Goal: Task Accomplishment & Management: Manage account settings

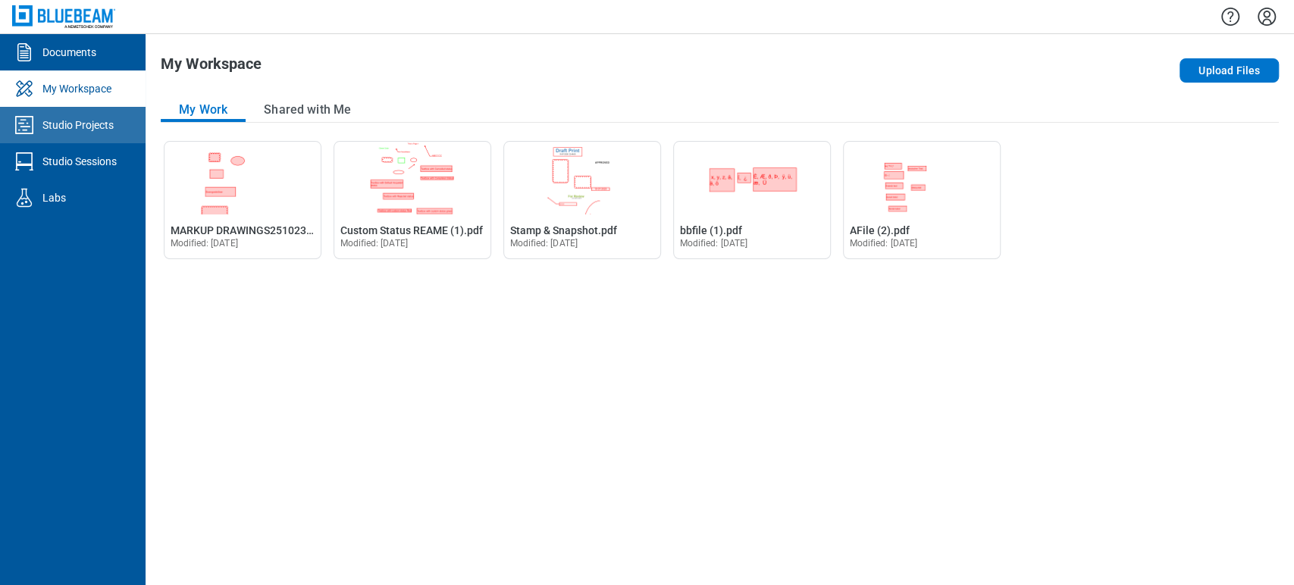
click at [73, 124] on div "Studio Projects" at bounding box center [77, 124] width 71 height 15
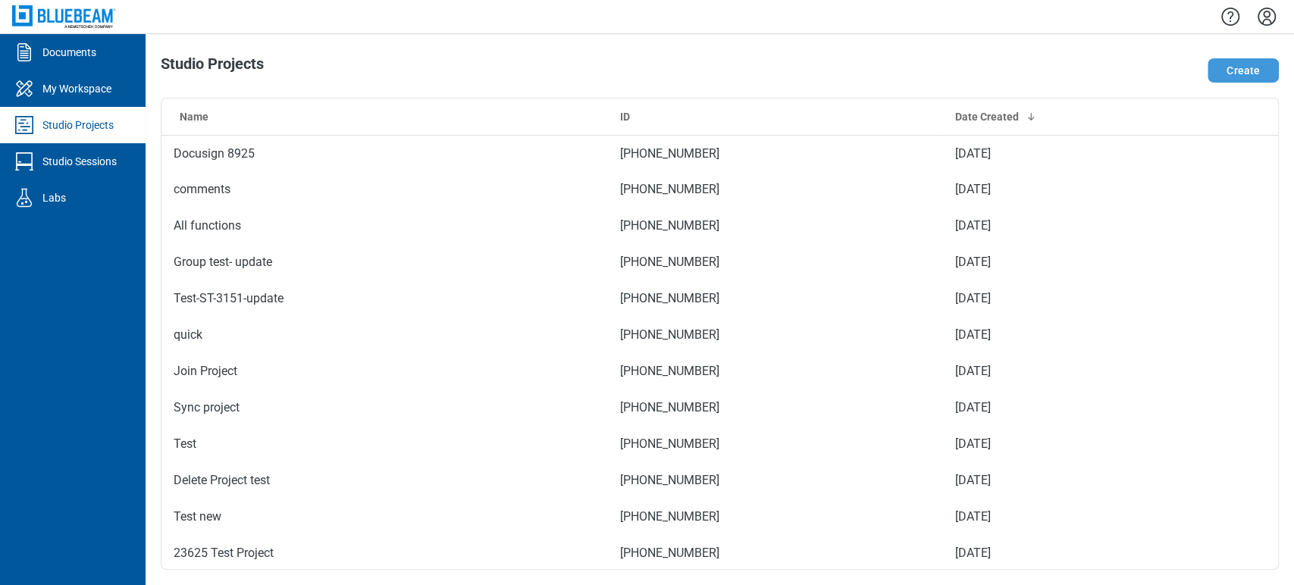
click at [1239, 65] on button "Create" at bounding box center [1243, 70] width 71 height 24
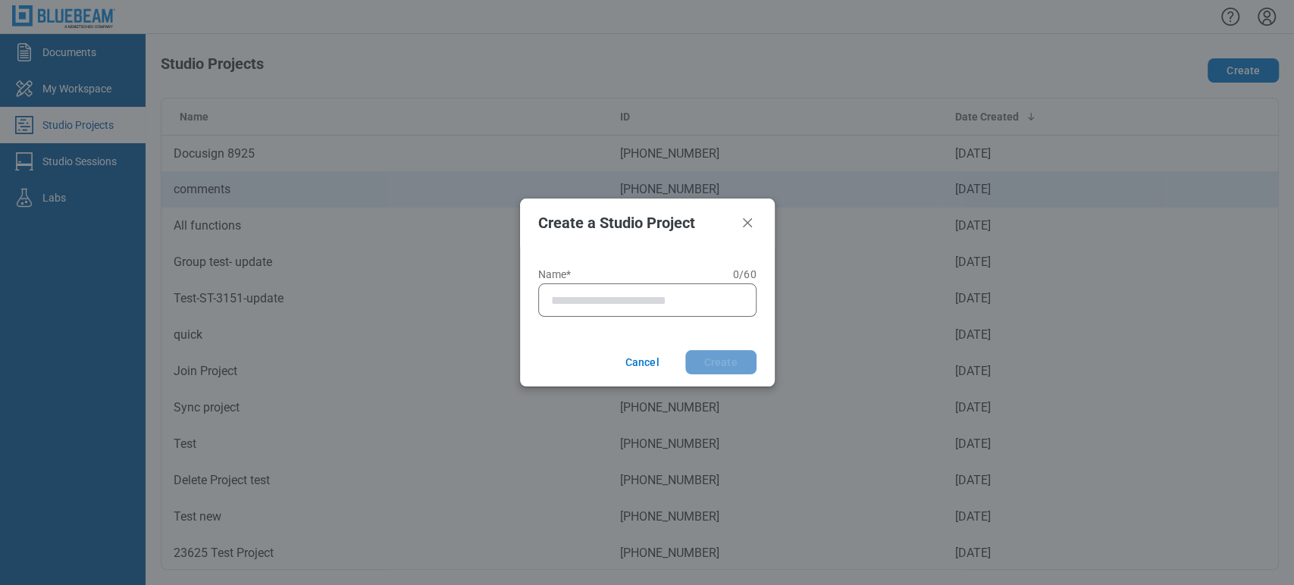
drag, startPoint x: 739, startPoint y: 225, endPoint x: 709, endPoint y: 199, distance: 40.3
click at [739, 225] on icon "Close" at bounding box center [747, 223] width 18 height 18
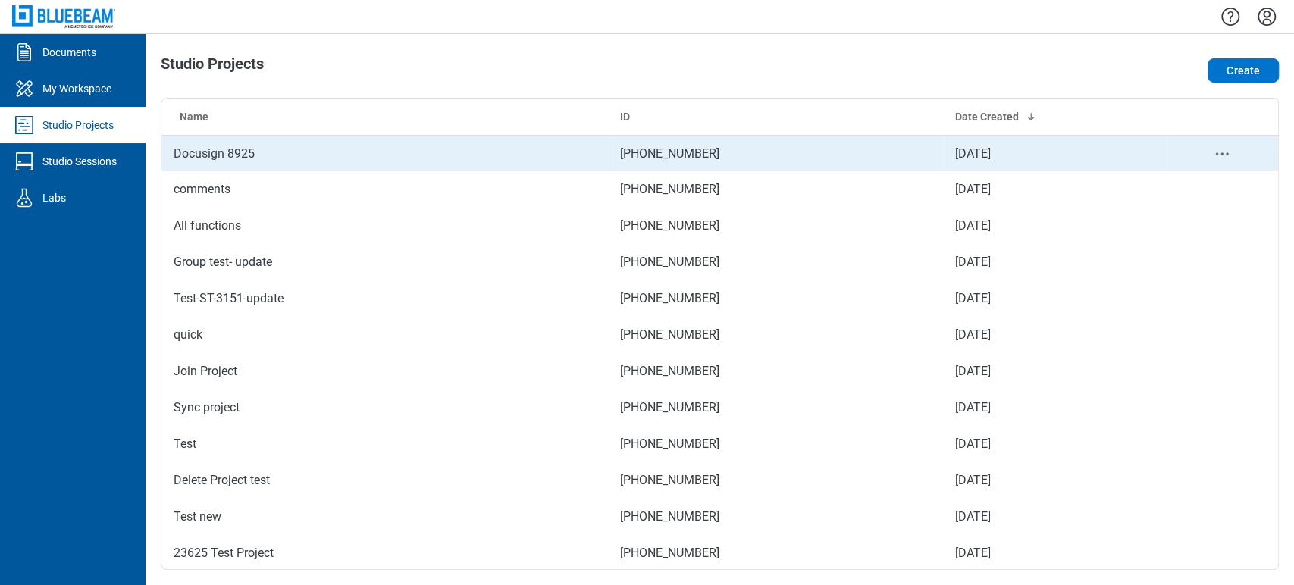
click at [669, 150] on td "[PHONE_NUMBER]" at bounding box center [775, 153] width 335 height 36
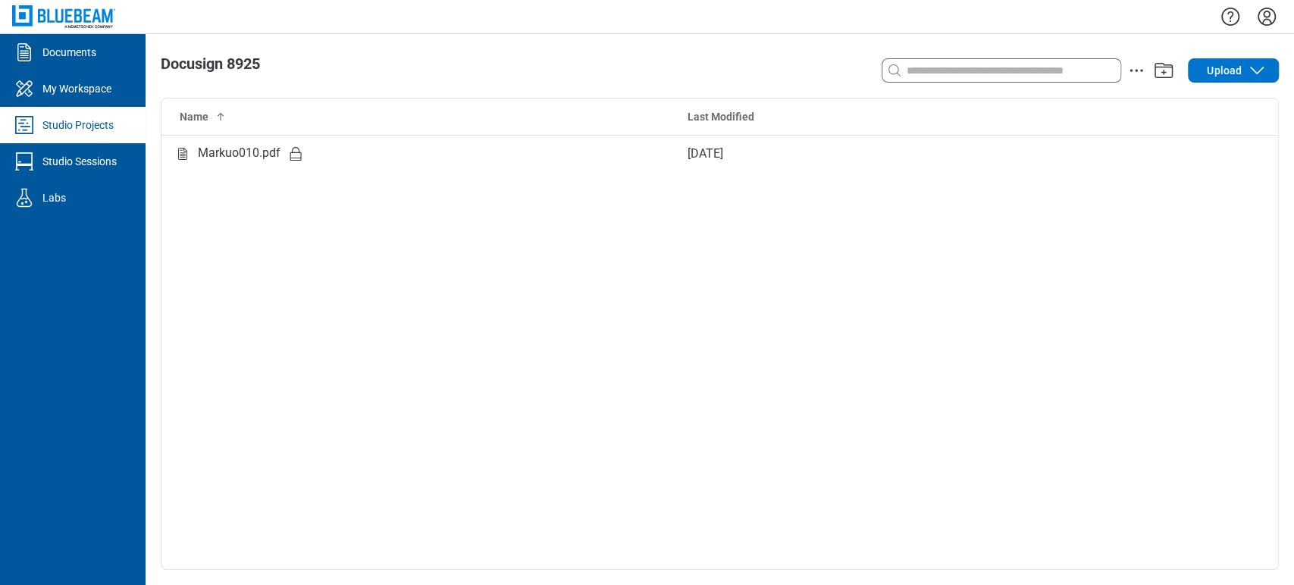
click at [934, 208] on div "Name Last Modified Markuo010.pdf [DATE]" at bounding box center [719, 334] width 1117 height 471
click at [117, 126] on link "Studio Projects" at bounding box center [73, 125] width 146 height 36
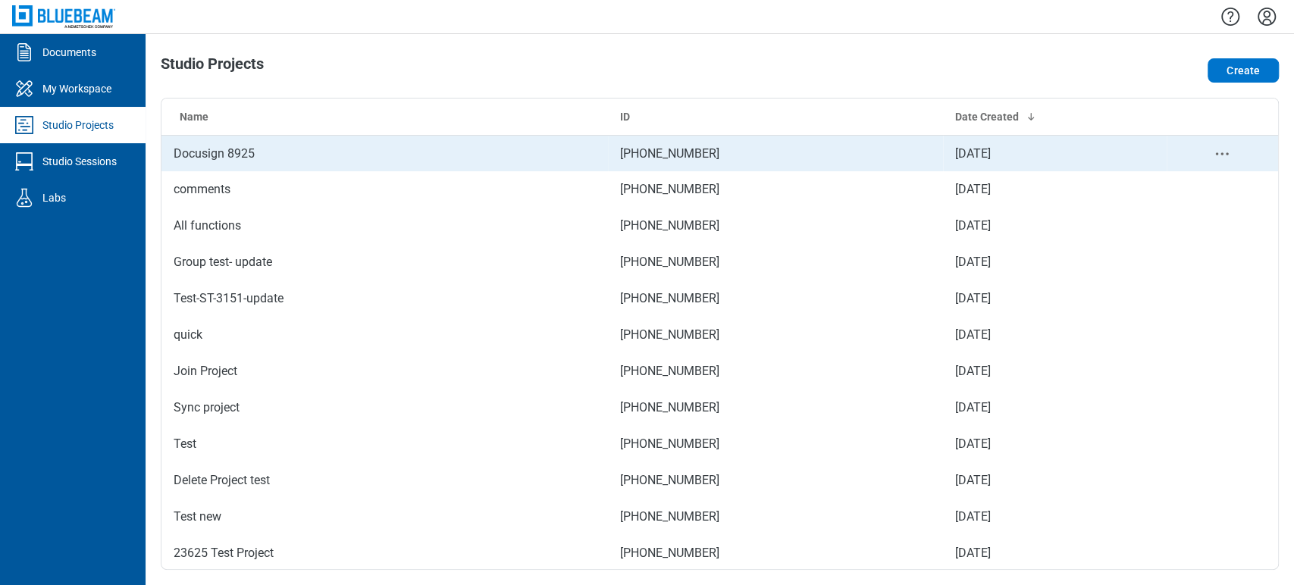
click at [246, 146] on td "Docusign 8925" at bounding box center [384, 153] width 446 height 36
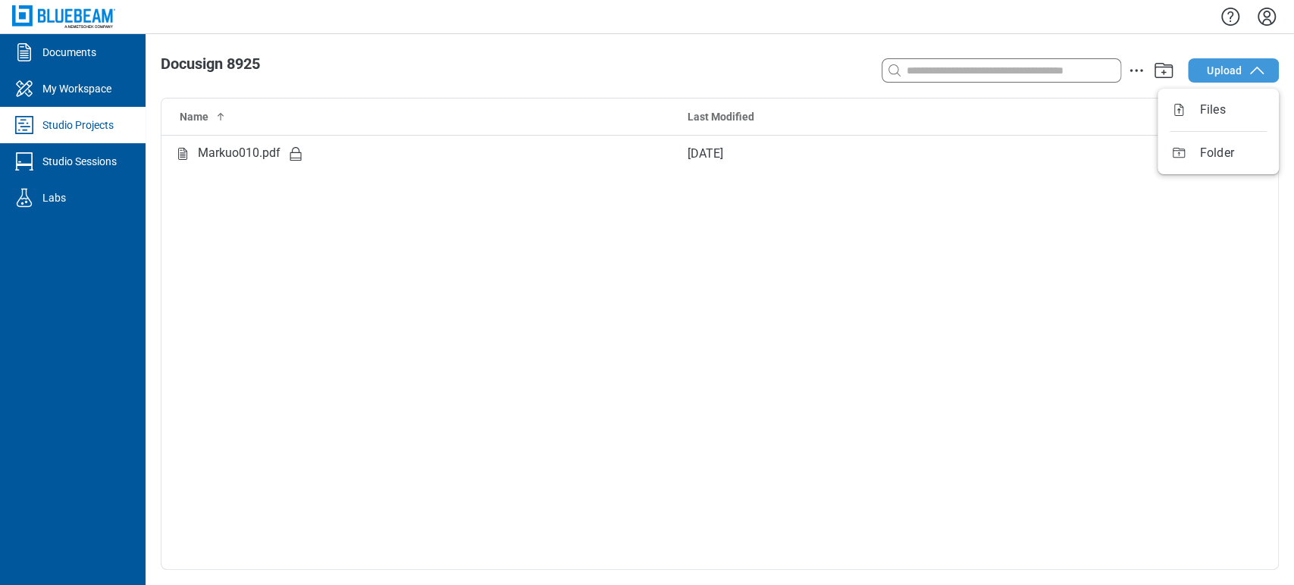
click at [1245, 79] on button "Upload" at bounding box center [1233, 70] width 91 height 24
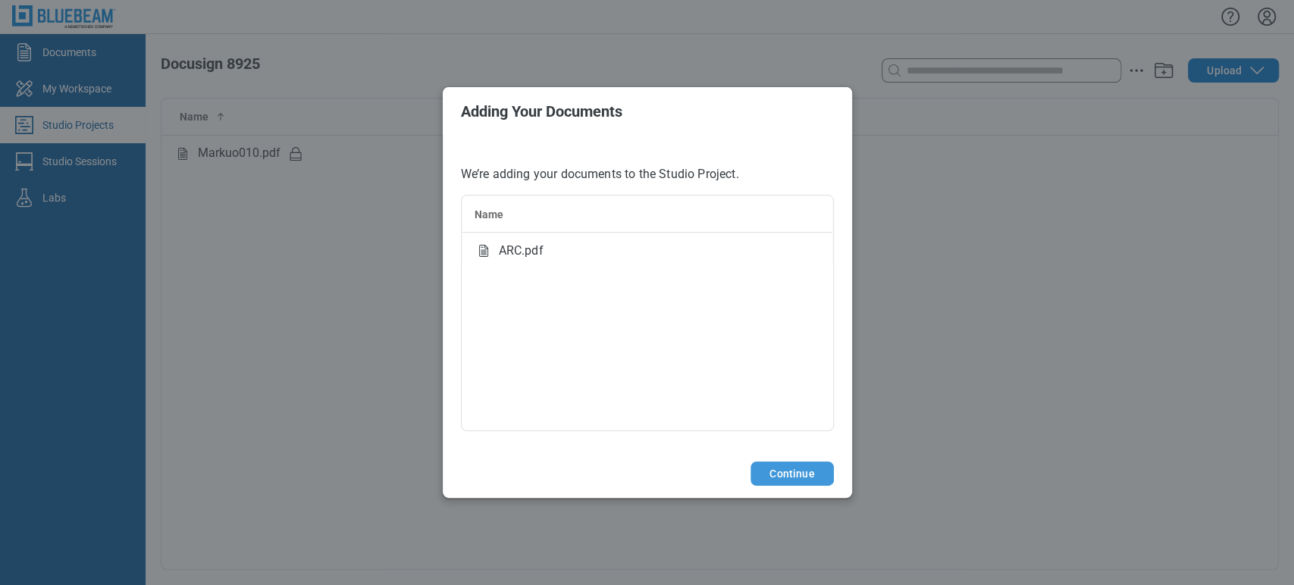
click at [797, 464] on button "Continue" at bounding box center [791, 474] width 83 height 24
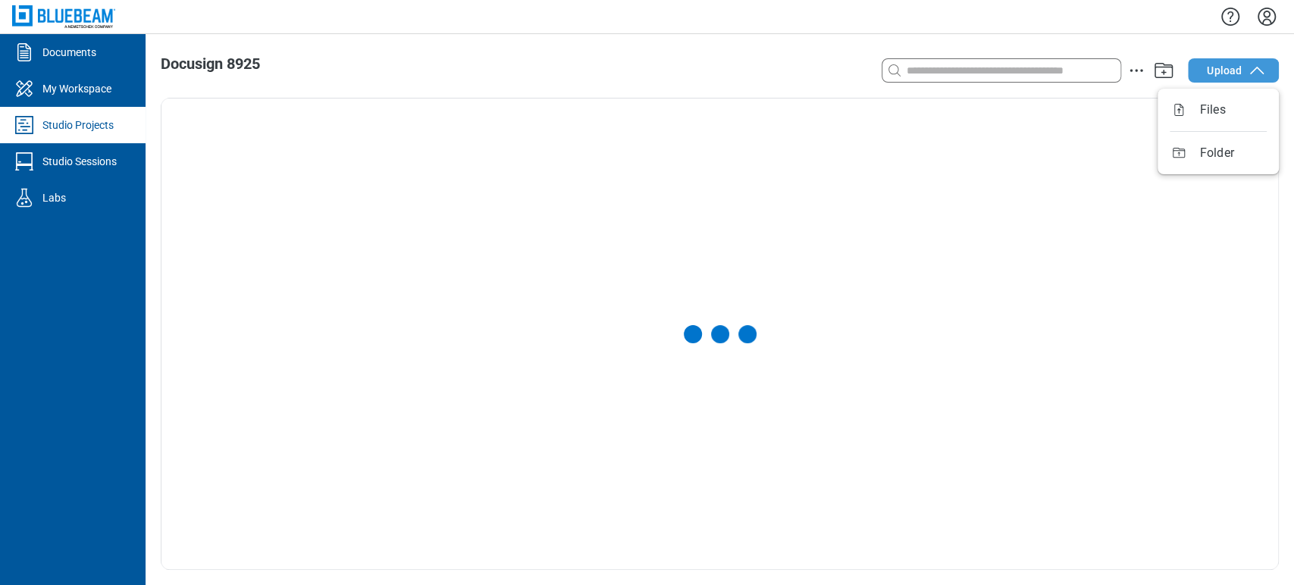
click at [1250, 68] on icon "button" at bounding box center [1257, 70] width 18 height 18
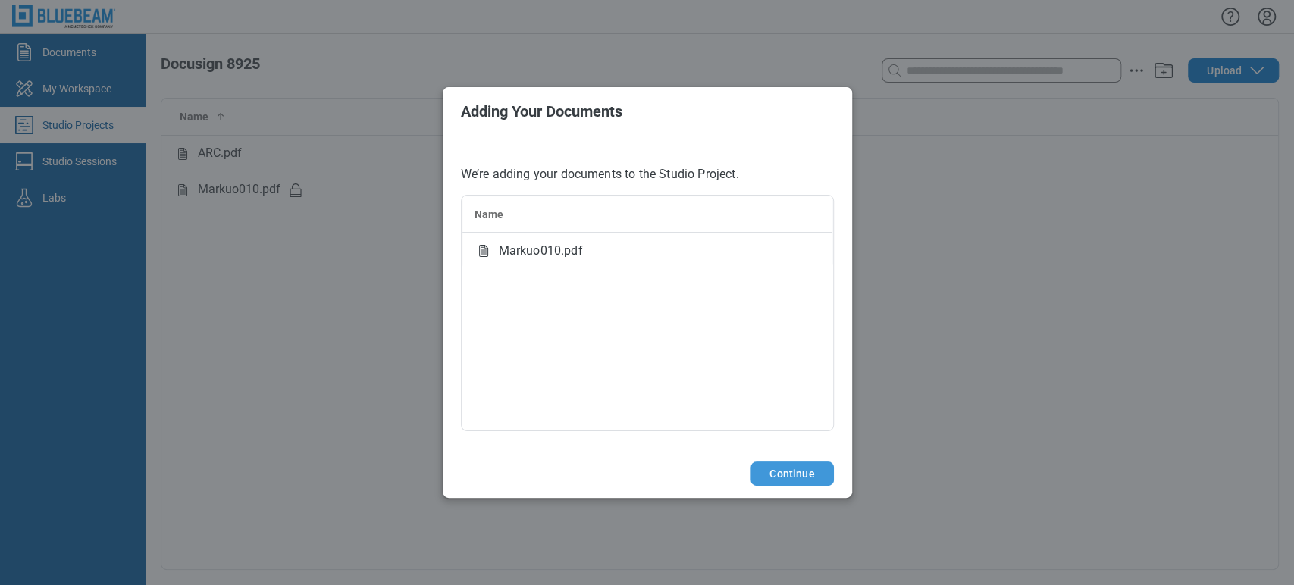
click at [812, 471] on button "Continue" at bounding box center [791, 474] width 83 height 24
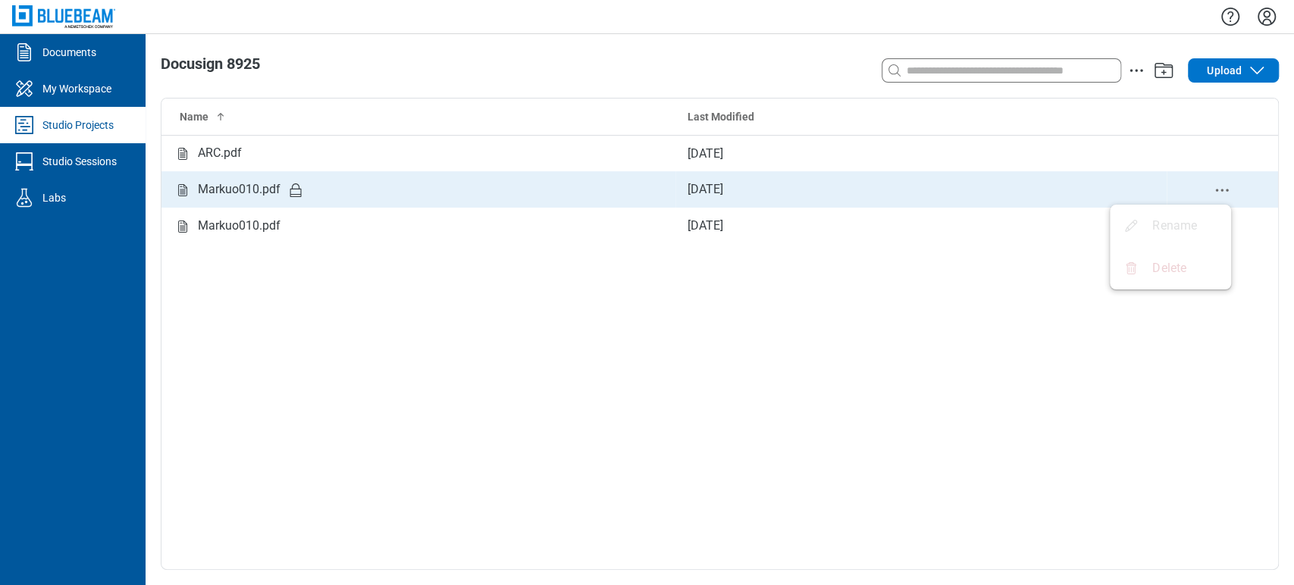
click at [1214, 186] on icon "delete-context-menu" at bounding box center [1222, 190] width 18 height 18
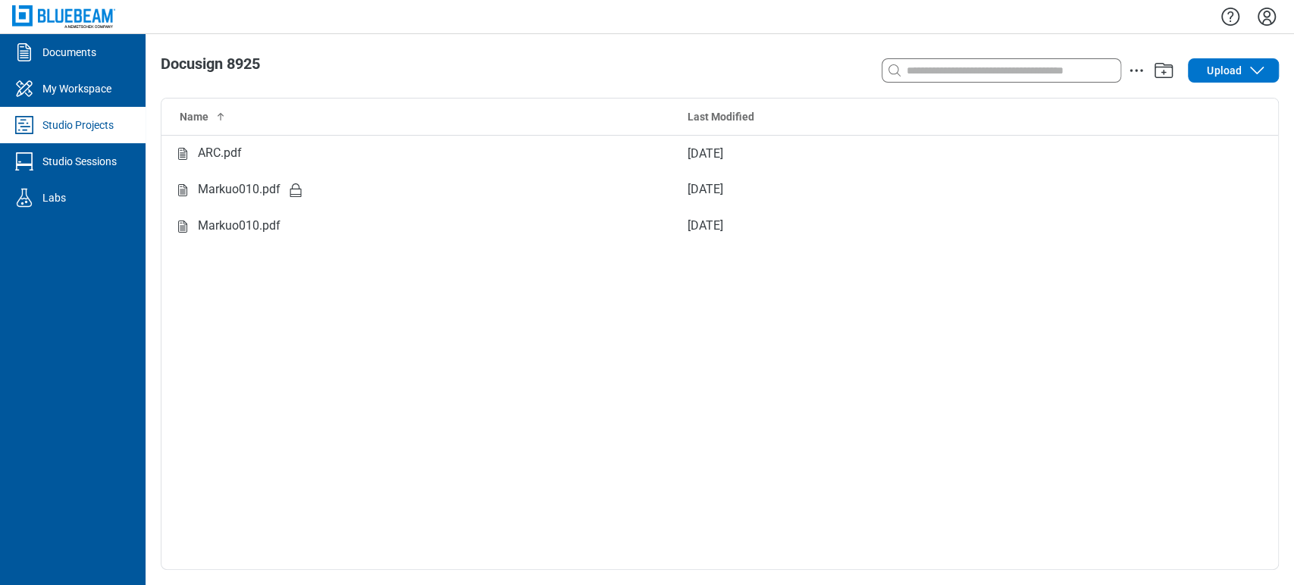
drag, startPoint x: 199, startPoint y: 196, endPoint x: 168, endPoint y: 313, distance: 121.3
click at [168, 313] on div "Name Last Modified ARC.pdf [DATE] Markuo010.pdf [DATE] Markuo010.pdf [DATE]" at bounding box center [719, 334] width 1117 height 471
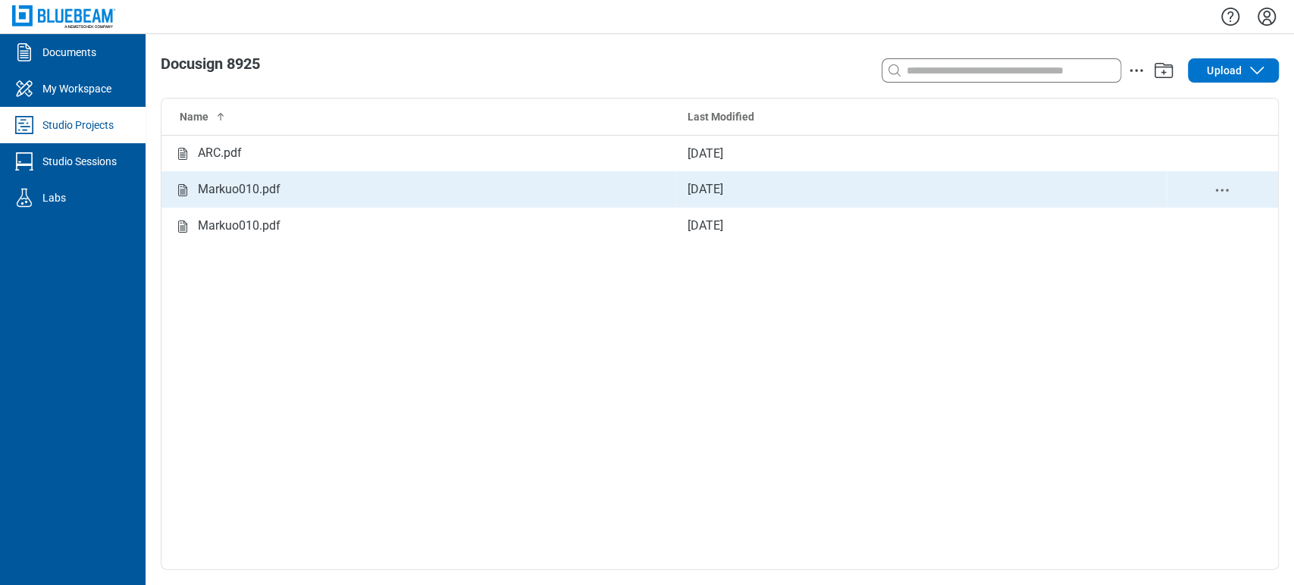
click at [1223, 193] on icon "delete-context-menu" at bounding box center [1222, 190] width 18 height 18
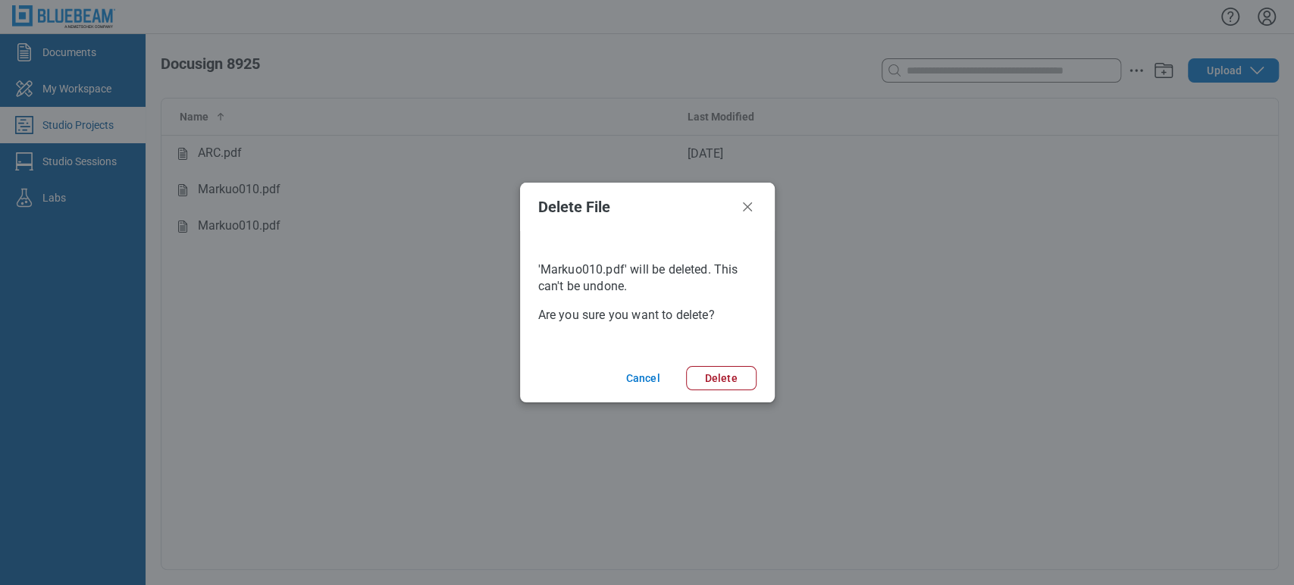
click at [722, 391] on footer "Cancel Delete" at bounding box center [647, 378] width 255 height 49
click at [725, 387] on button "Delete" at bounding box center [721, 378] width 70 height 24
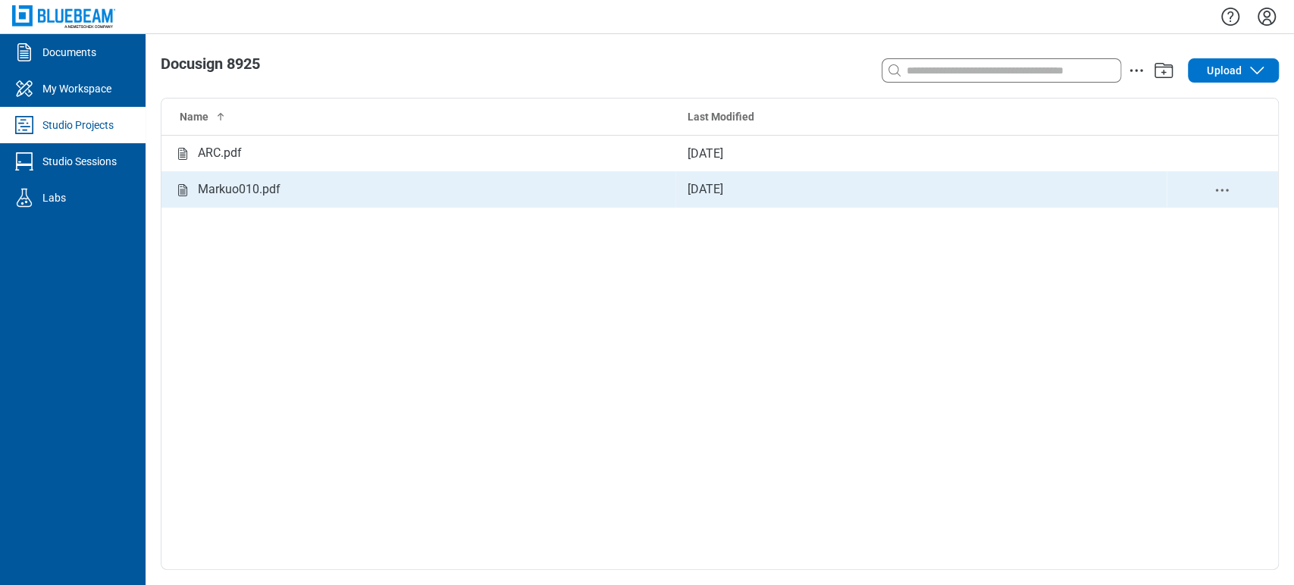
click at [1221, 195] on icon "delete-context-menu" at bounding box center [1222, 190] width 18 height 18
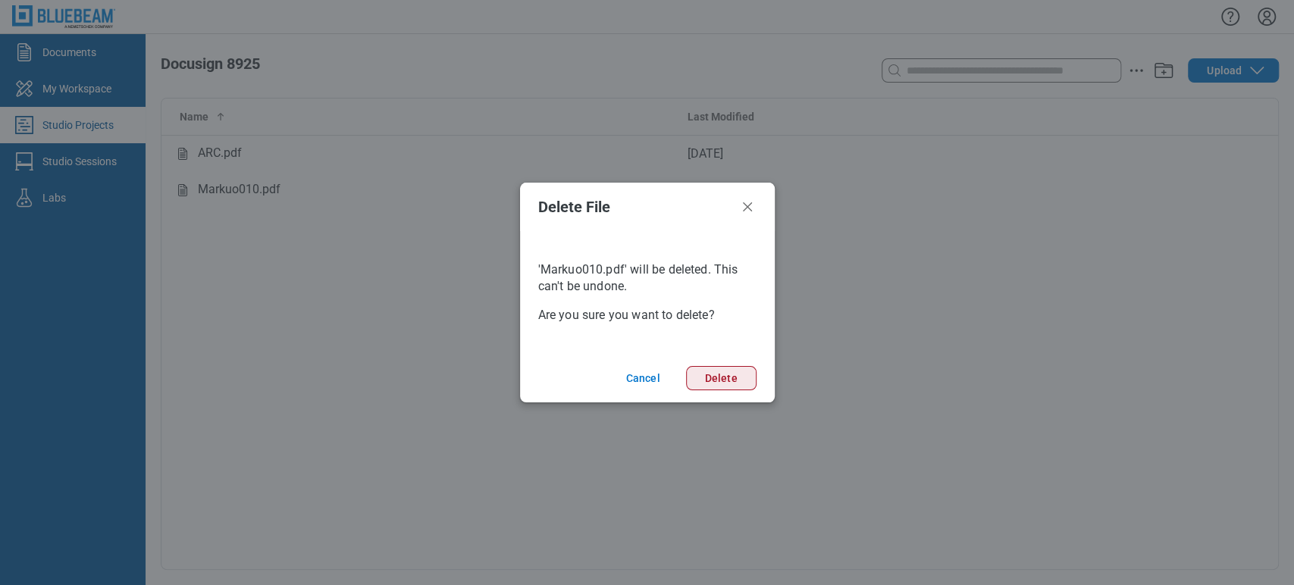
click at [738, 379] on button "Delete" at bounding box center [721, 378] width 70 height 24
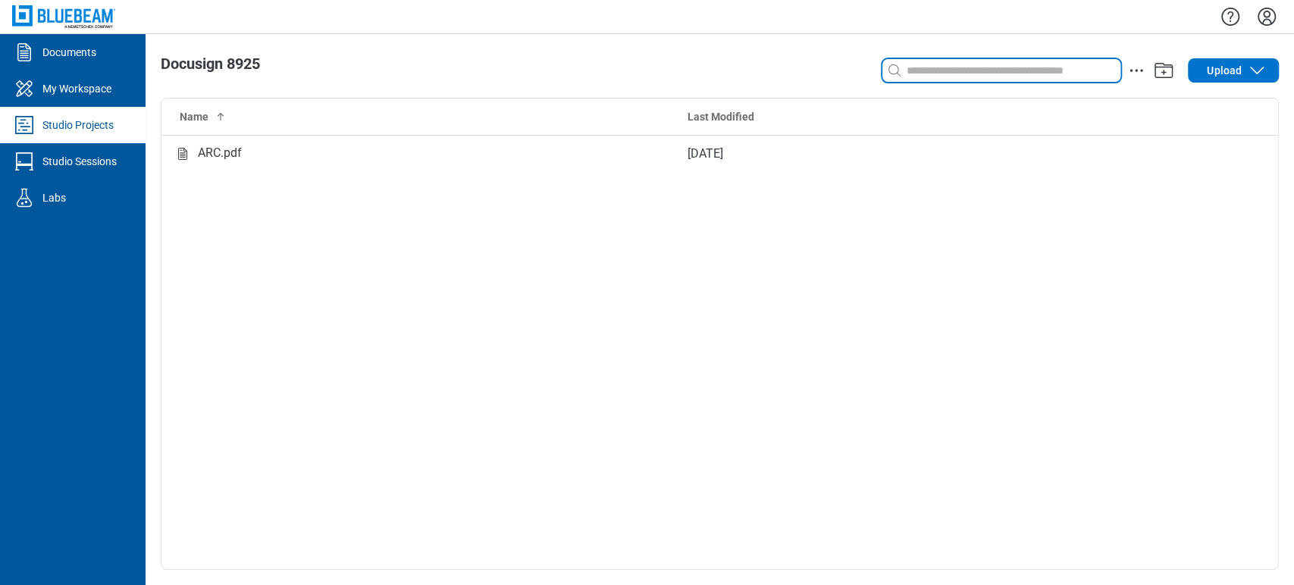
click at [1041, 70] on input at bounding box center [1012, 70] width 217 height 17
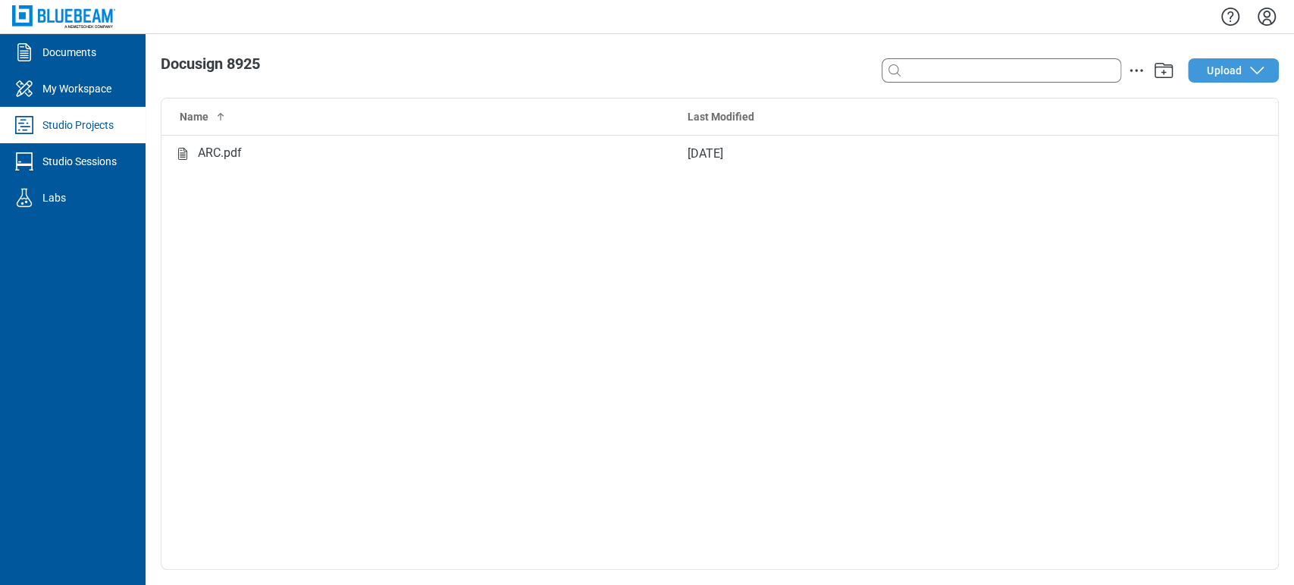
click at [1250, 74] on icon "button" at bounding box center [1257, 70] width 18 height 18
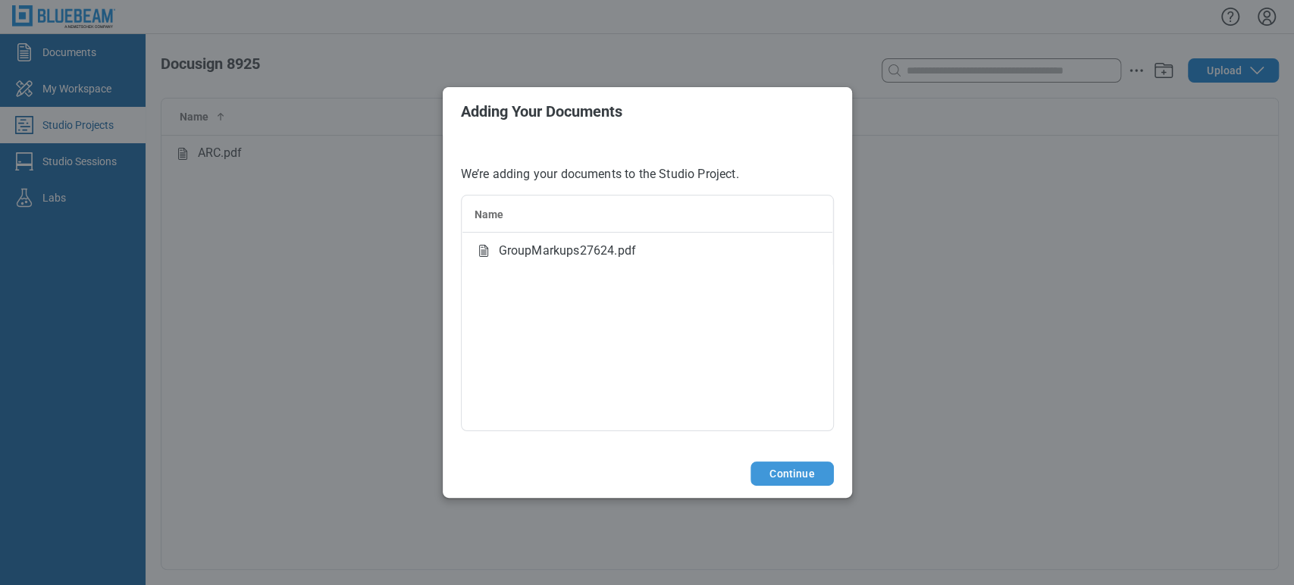
click at [815, 468] on button "Continue" at bounding box center [791, 474] width 83 height 24
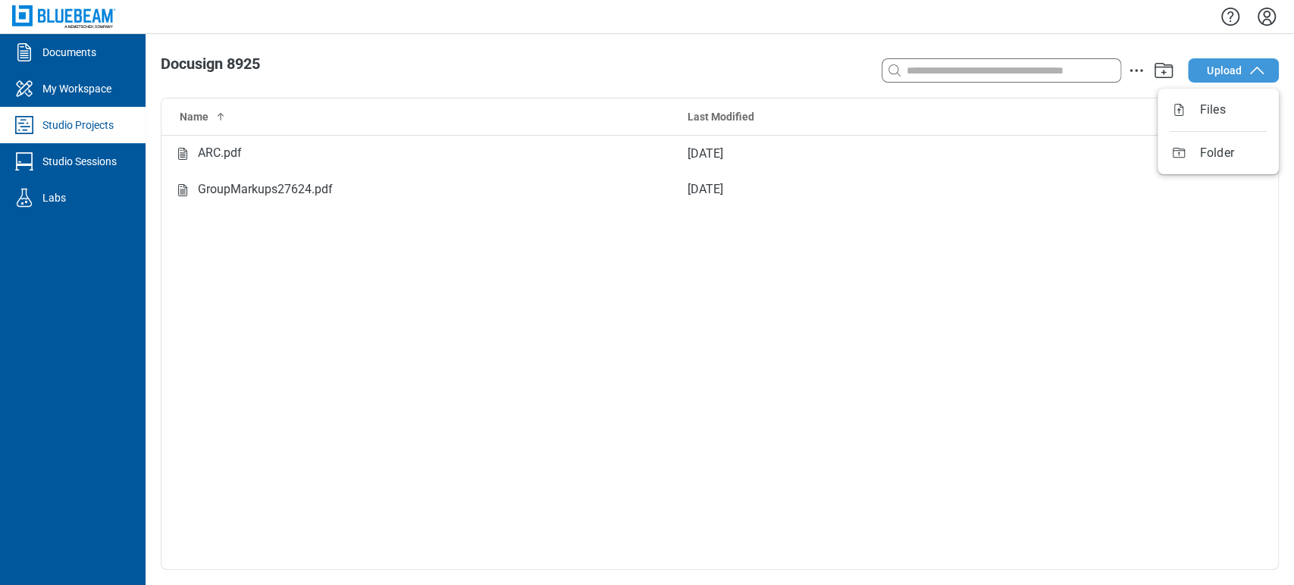
click at [1226, 67] on span "Upload" at bounding box center [1224, 70] width 35 height 15
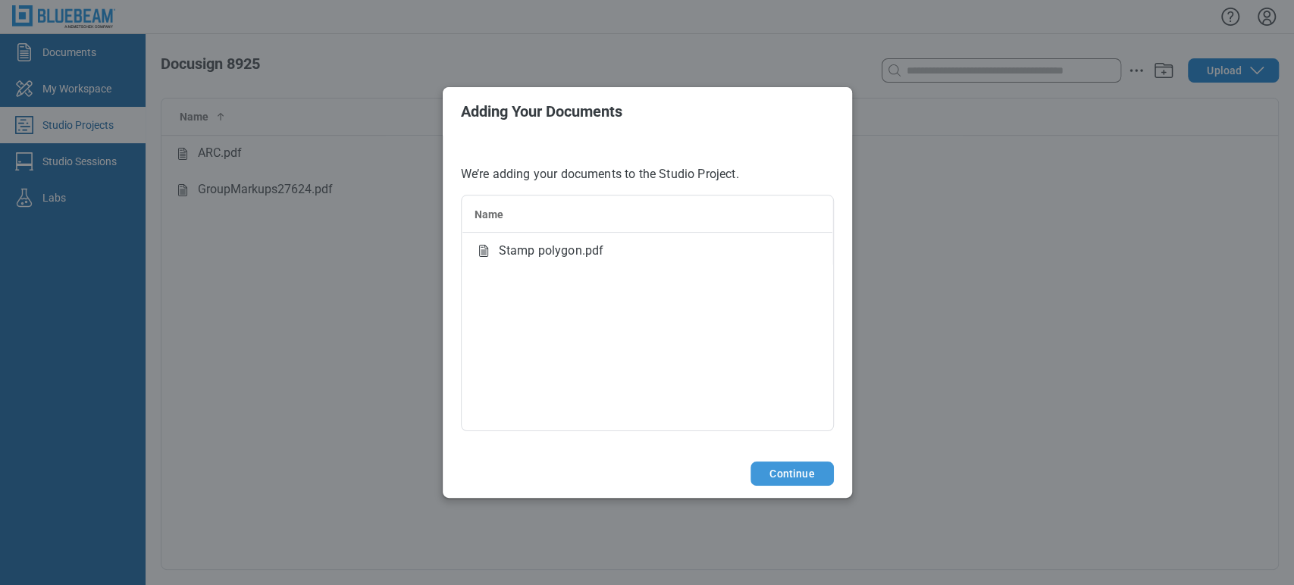
click at [793, 472] on button "Continue" at bounding box center [791, 474] width 83 height 24
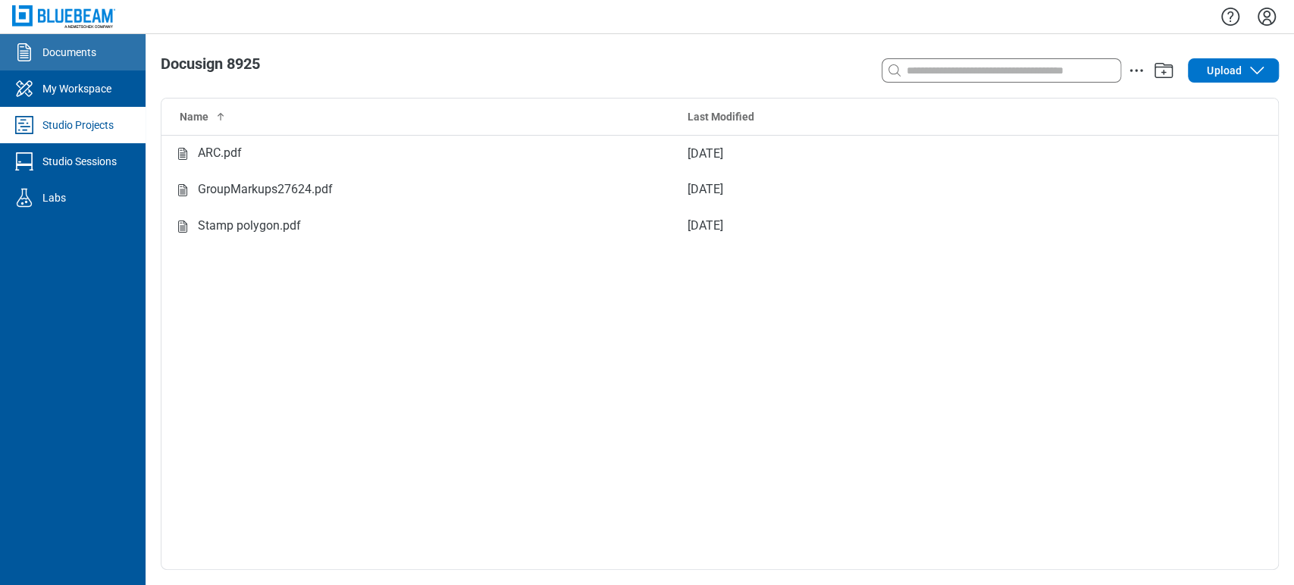
click at [55, 45] on div "Documents" at bounding box center [69, 52] width 54 height 15
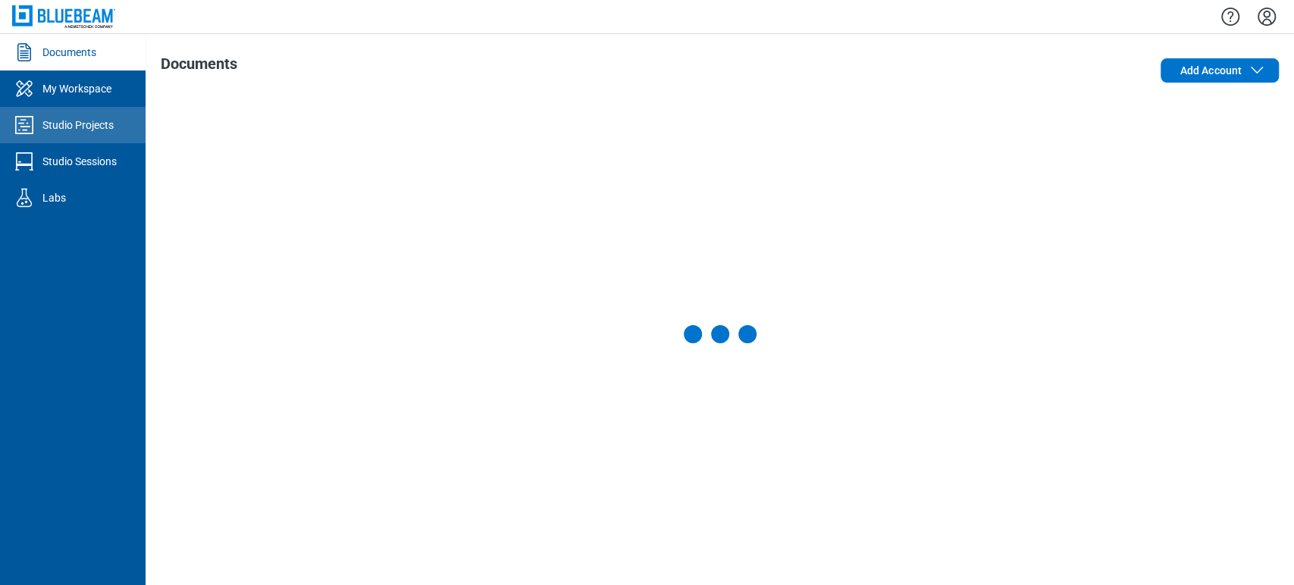
click at [92, 134] on link "Studio Projects" at bounding box center [73, 125] width 146 height 36
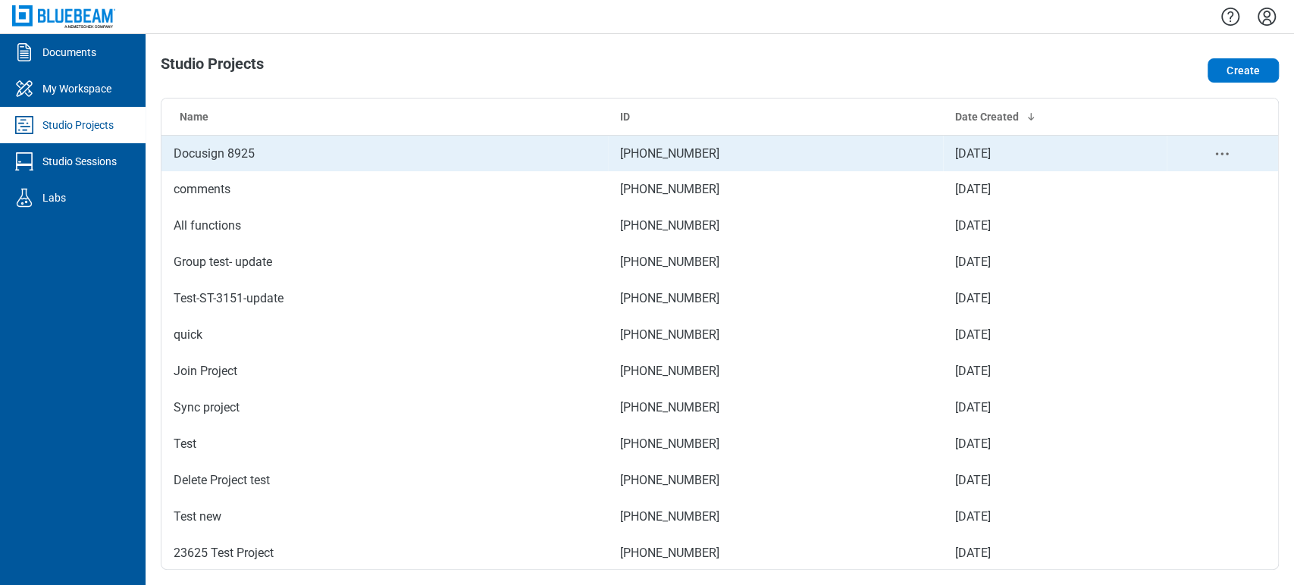
click at [270, 164] on td "Docusign 8925" at bounding box center [384, 153] width 446 height 36
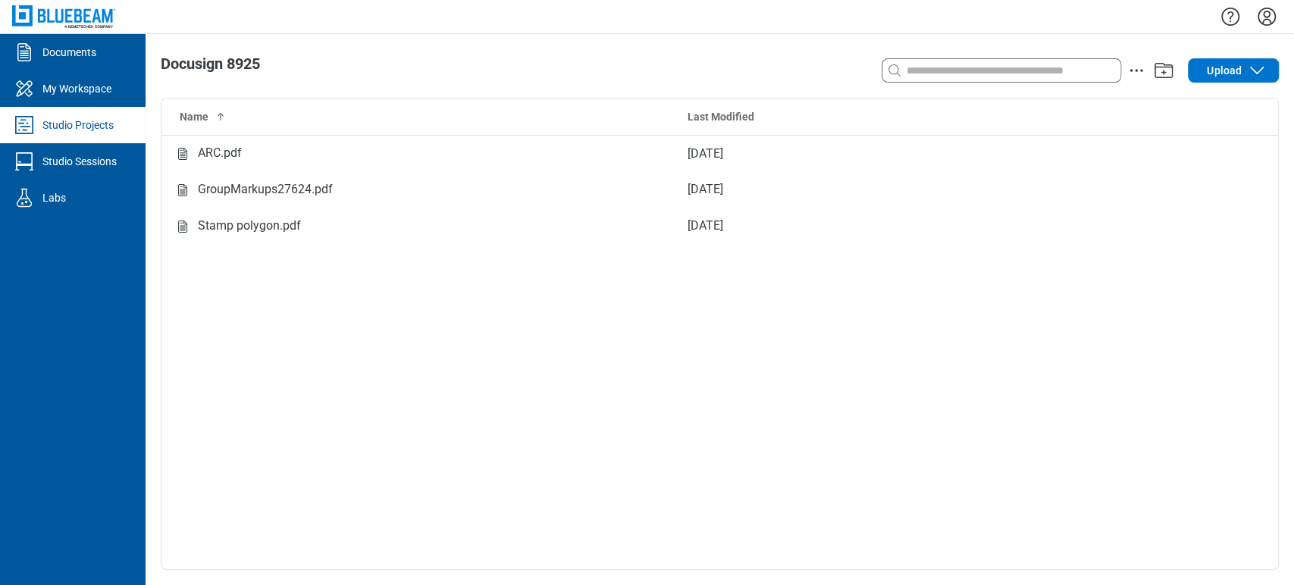
click at [1269, 17] on icon "Settings" at bounding box center [1267, 17] width 24 height 24
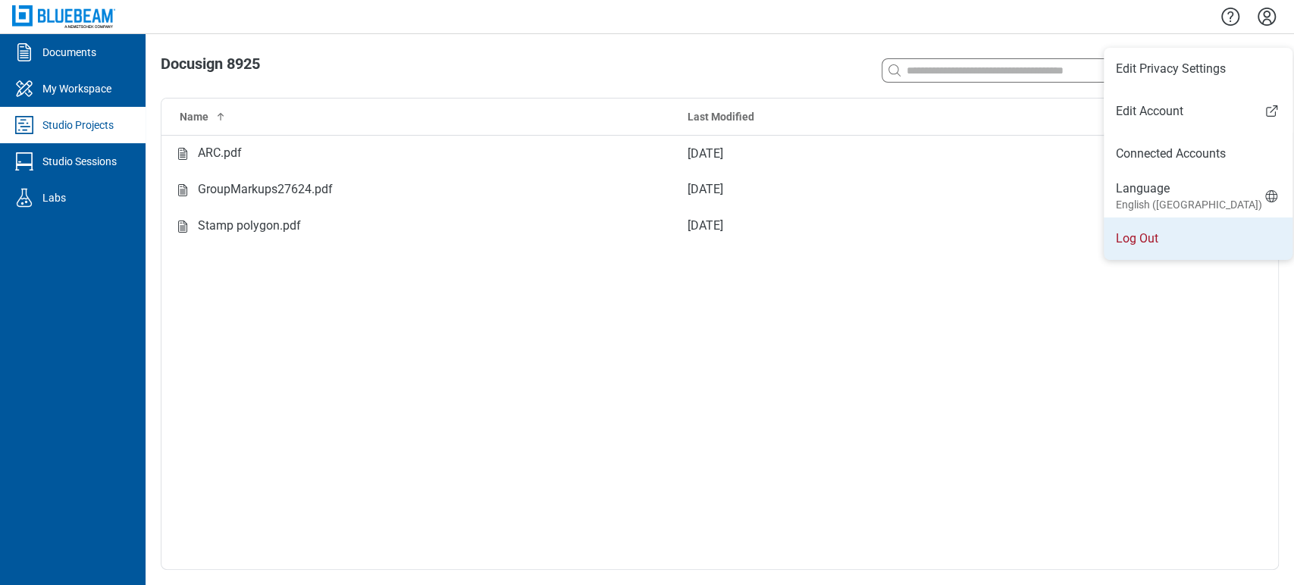
click at [1165, 243] on li "Log Out" at bounding box center [1198, 239] width 189 height 42
